Goal: Task Accomplishment & Management: Complete application form

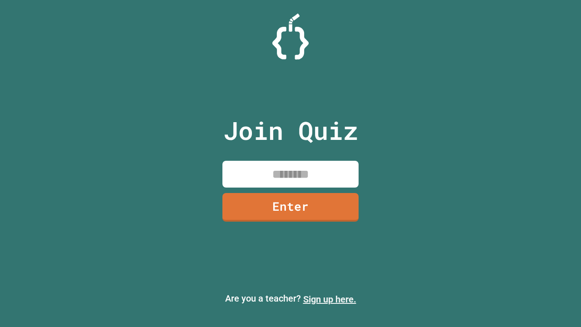
click at [329, 299] on link "Sign up here." at bounding box center [329, 298] width 53 height 11
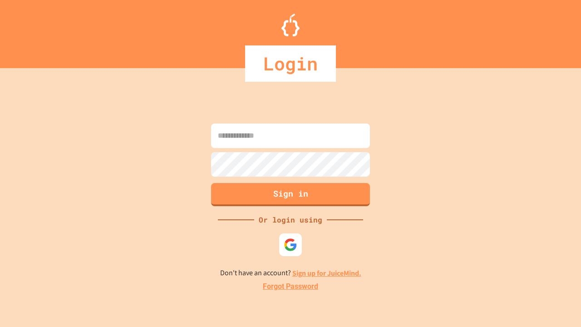
type input "*****"
